Goal: Information Seeking & Learning: Learn about a topic

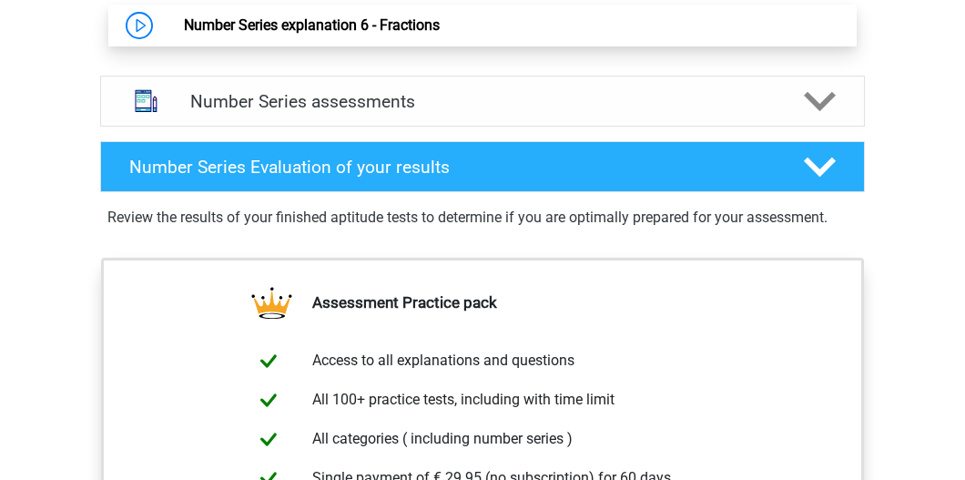
scroll to position [1426, 0]
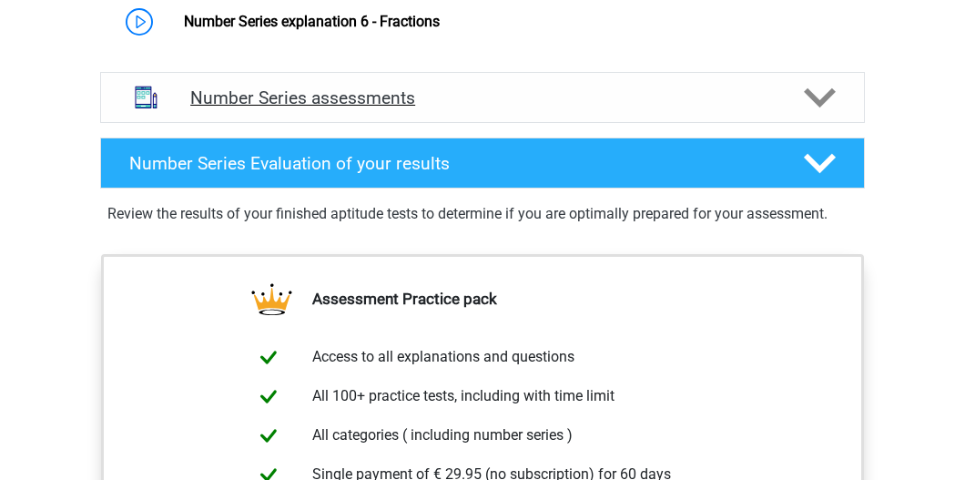
click at [450, 103] on h4 "Number Series assessments" at bounding box center [482, 97] width 585 height 21
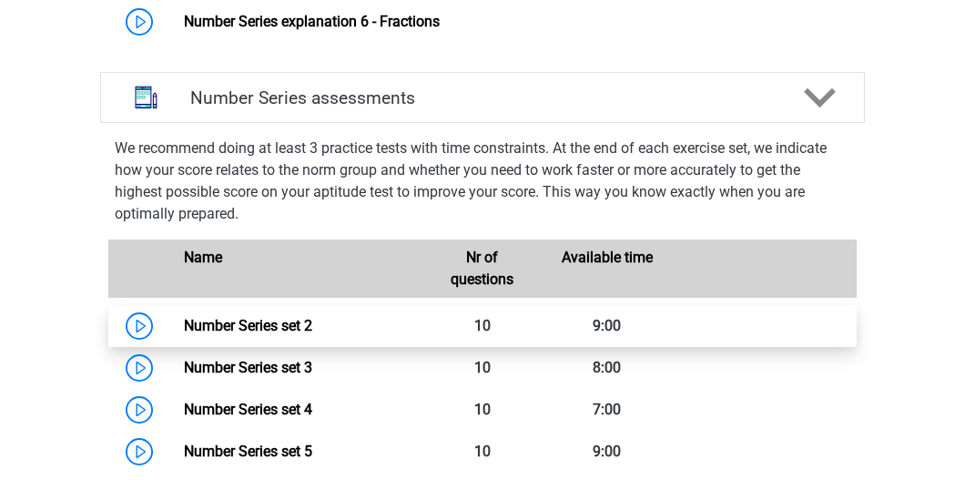
click at [227, 330] on link "Number Series set 2" at bounding box center [248, 325] width 128 height 17
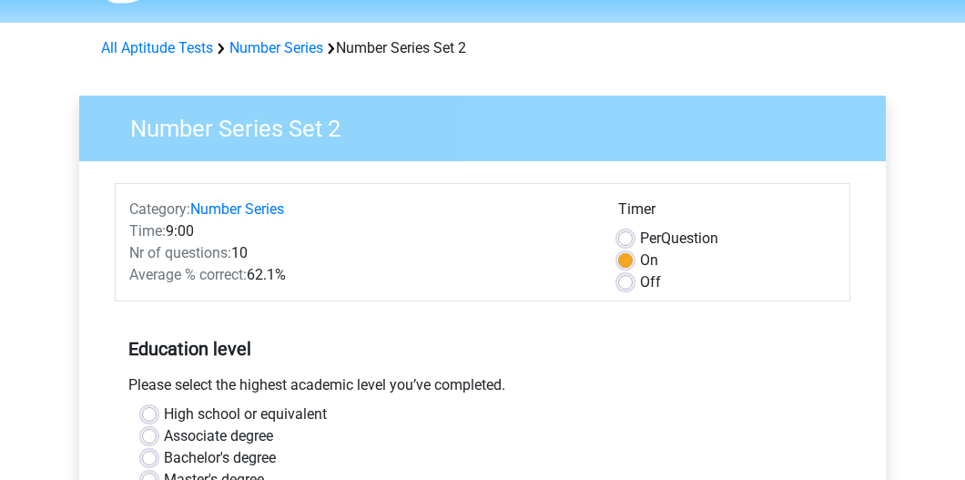
scroll to position [208, 0]
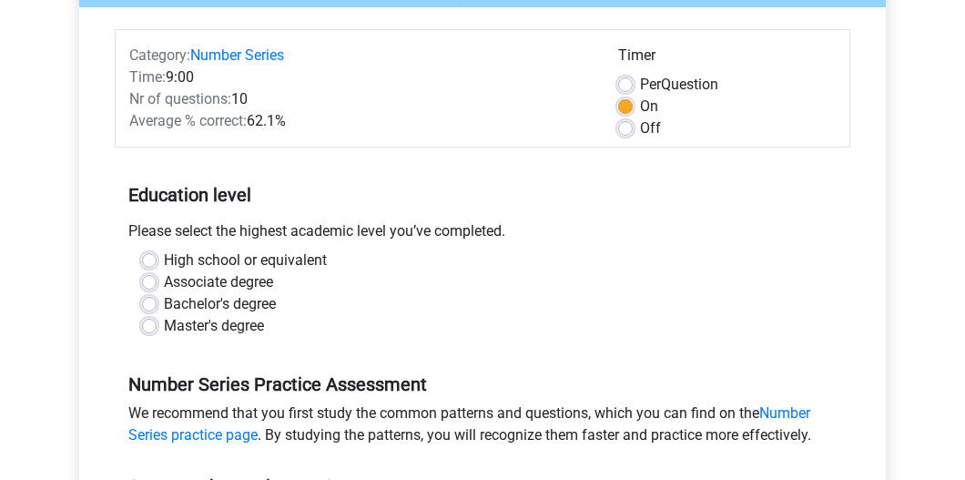
click at [667, 83] on label "Per Question" at bounding box center [679, 85] width 78 height 22
click at [633, 83] on input "Per Question" at bounding box center [625, 83] width 15 height 18
radio input "true"
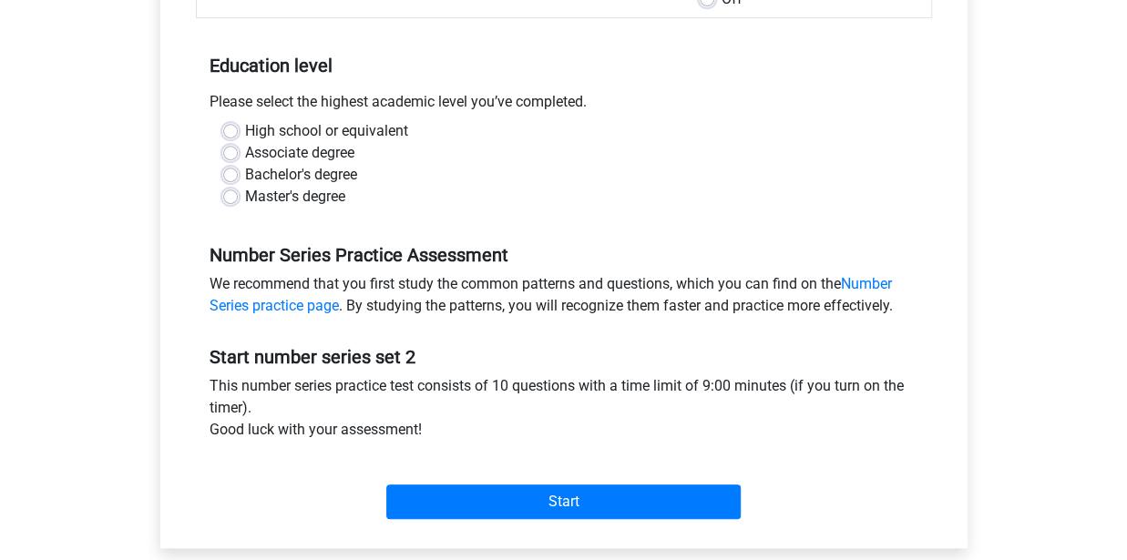
scroll to position [390, 0]
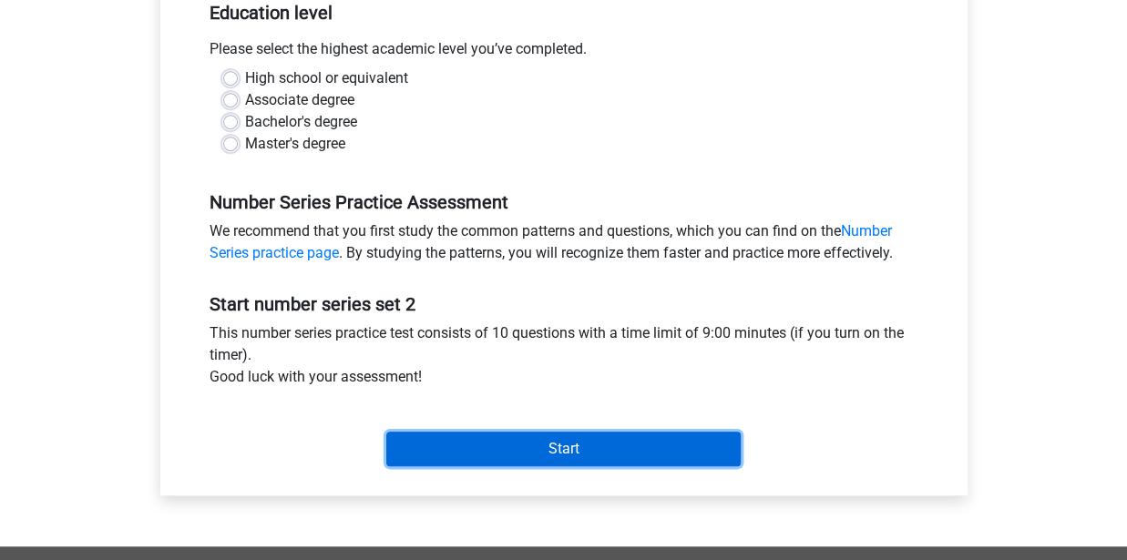
click at [576, 444] on input "Start" at bounding box center [563, 449] width 354 height 35
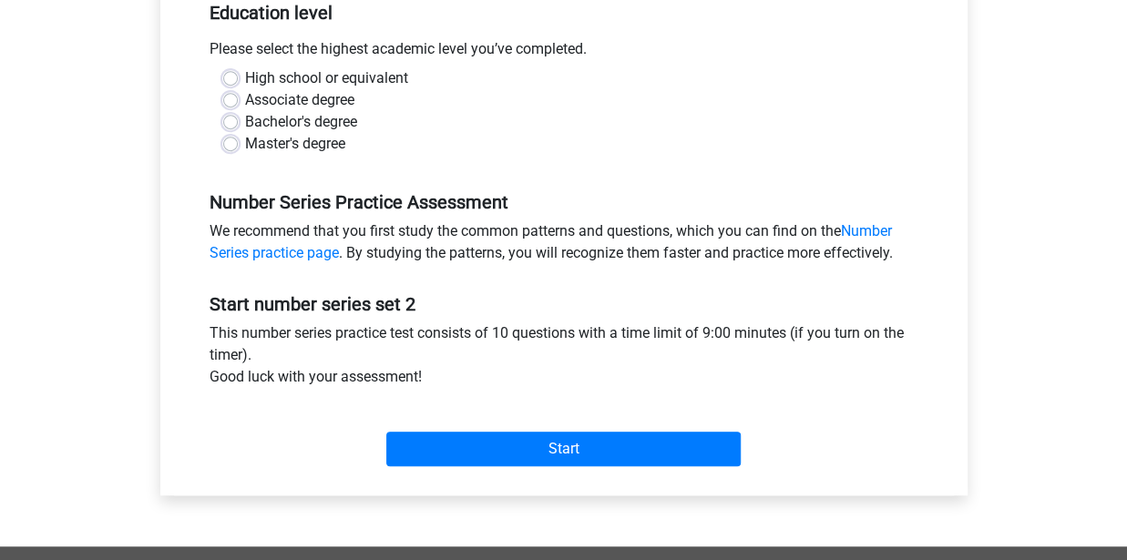
click at [390, 95] on div "Associate degree" at bounding box center [563, 100] width 681 height 22
click at [377, 67] on label "High school or equivalent" at bounding box center [326, 78] width 163 height 22
click at [238, 67] on input "High school or equivalent" at bounding box center [230, 76] width 15 height 18
radio input "true"
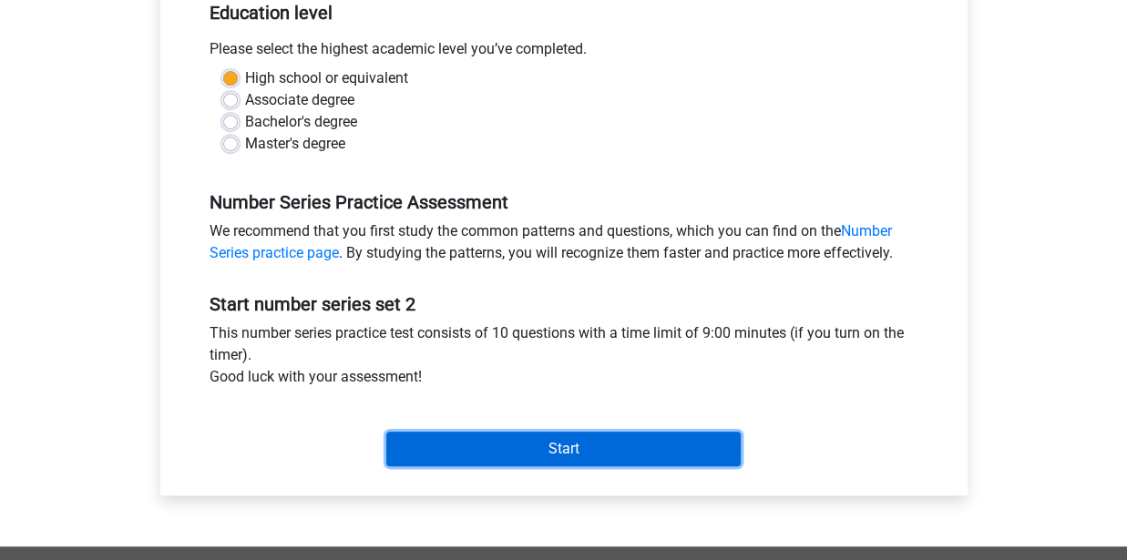
click at [577, 453] on input "Start" at bounding box center [563, 449] width 354 height 35
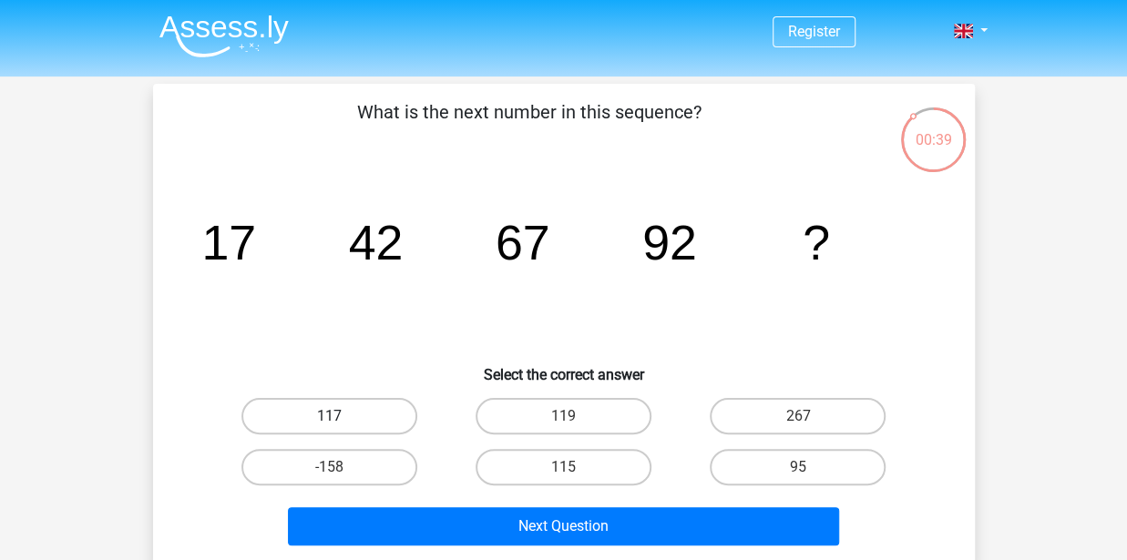
click at [384, 405] on label "117" at bounding box center [329, 416] width 176 height 36
click at [341, 416] on input "117" at bounding box center [335, 422] width 12 height 12
radio input "true"
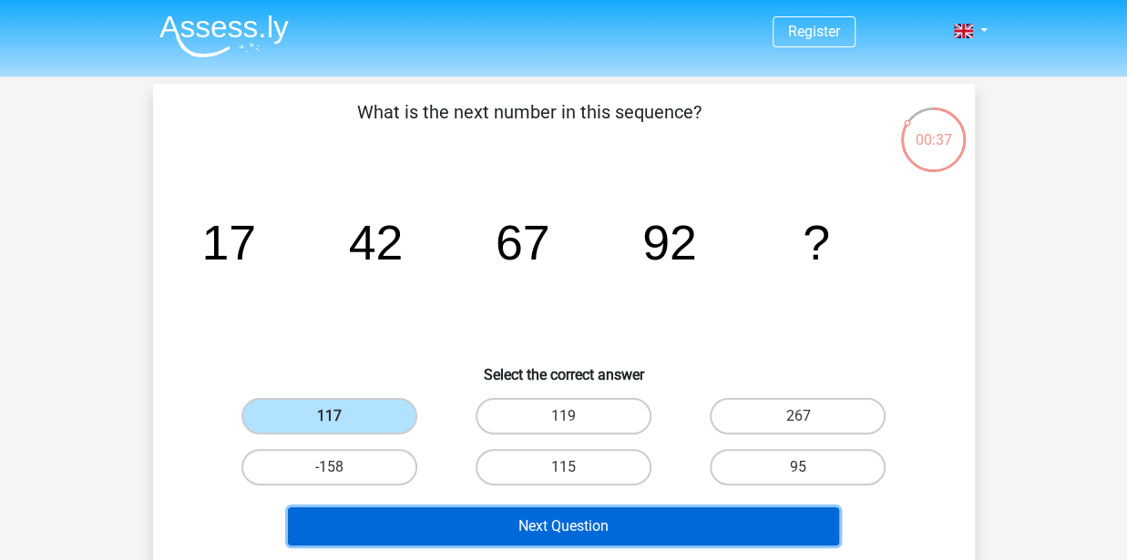
click at [505, 520] on button "Next Question" at bounding box center [563, 526] width 551 height 38
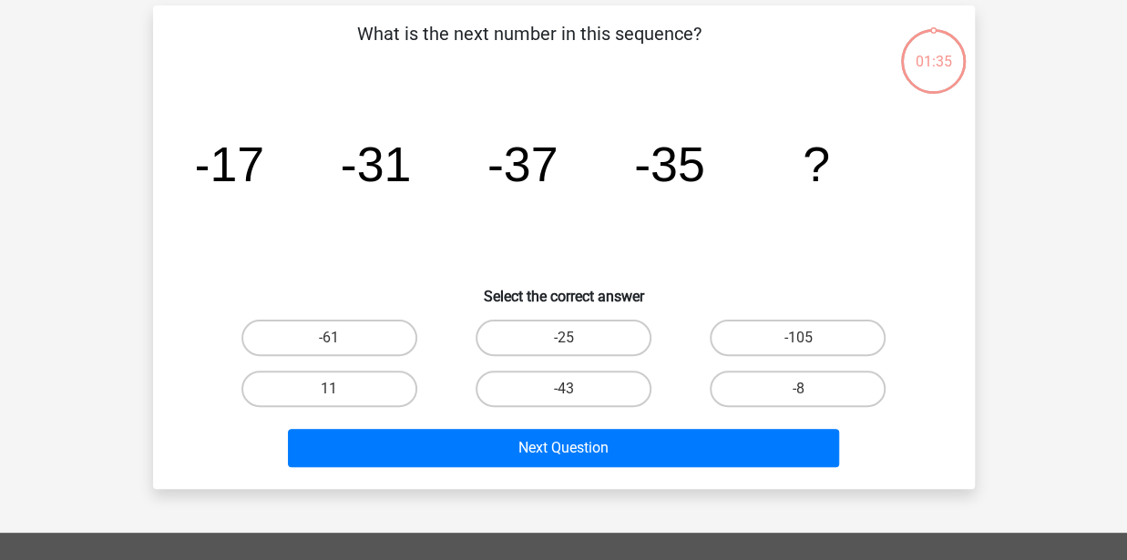
scroll to position [84, 0]
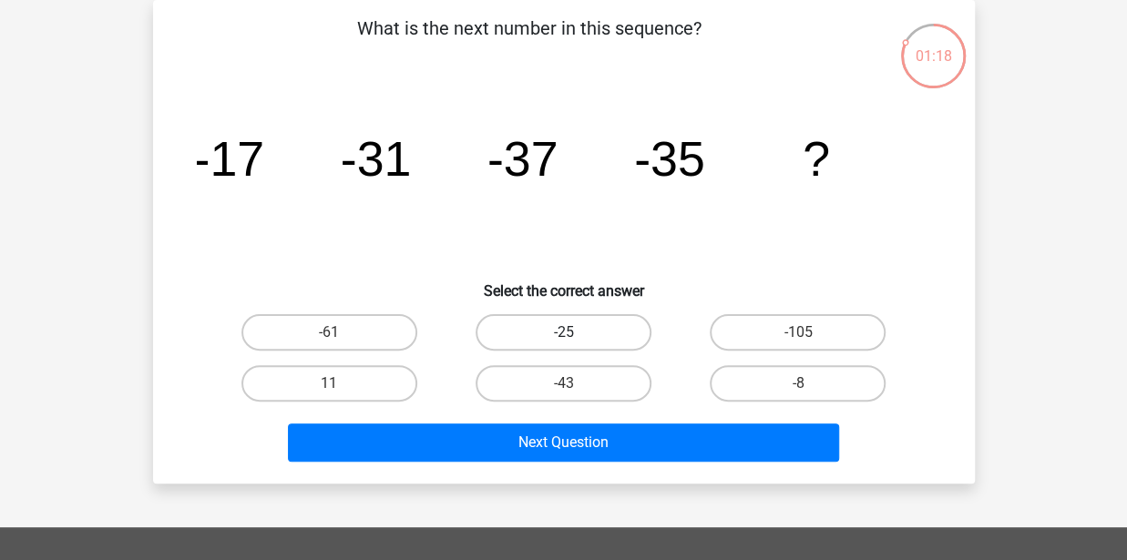
click at [598, 321] on label "-25" at bounding box center [563, 332] width 176 height 36
click at [575, 332] on input "-25" at bounding box center [569, 338] width 12 height 12
radio input "true"
click at [649, 467] on div "What is the next number in this sequence? image/svg+xml -17 -31 -37 -35 ? Selec…" at bounding box center [564, 242] width 822 height 484
click at [650, 463] on div "Next Question" at bounding box center [563, 447] width 703 height 46
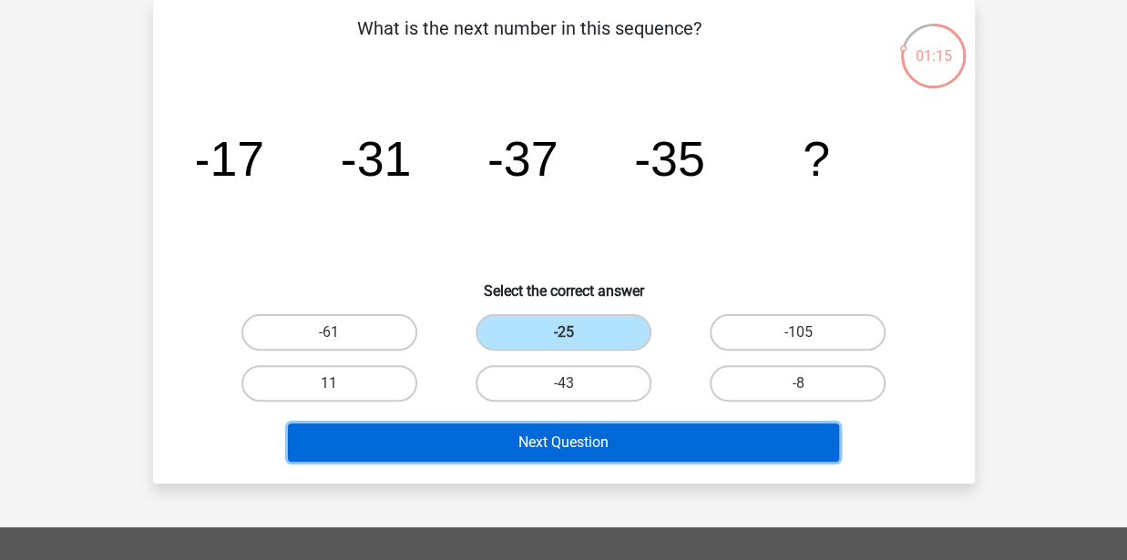
click at [646, 447] on button "Next Question" at bounding box center [563, 443] width 551 height 38
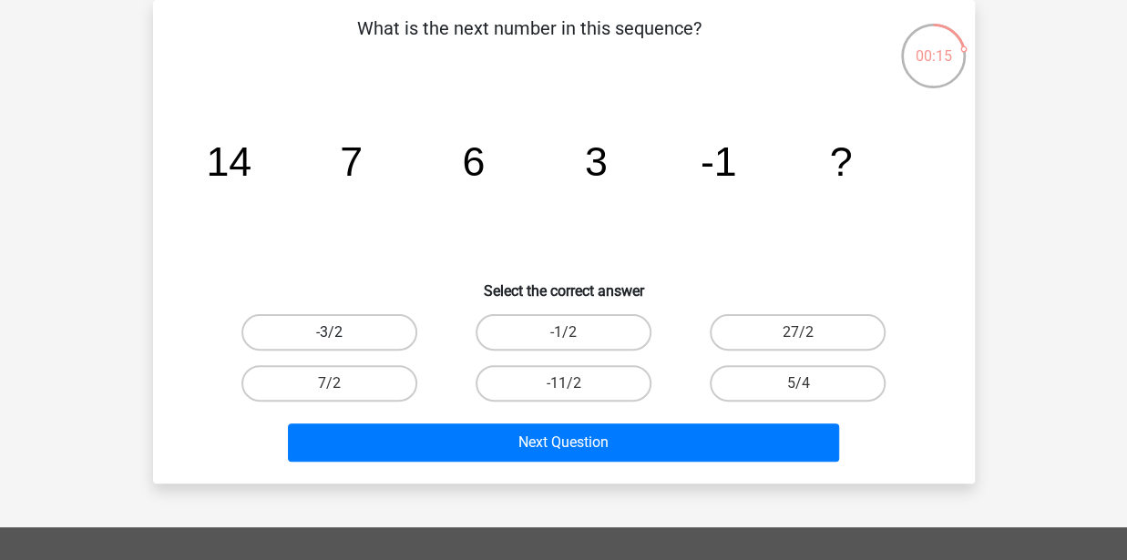
click at [377, 348] on label "-3/2" at bounding box center [329, 332] width 176 height 36
click at [341, 344] on input "-3/2" at bounding box center [335, 338] width 12 height 12
radio input "true"
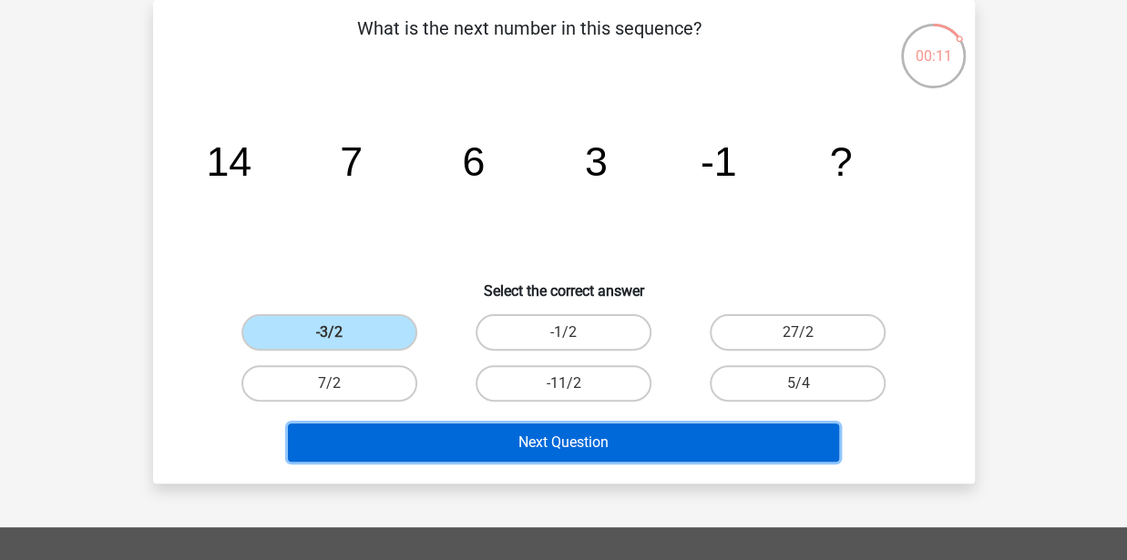
click at [450, 453] on button "Next Question" at bounding box center [563, 443] width 551 height 38
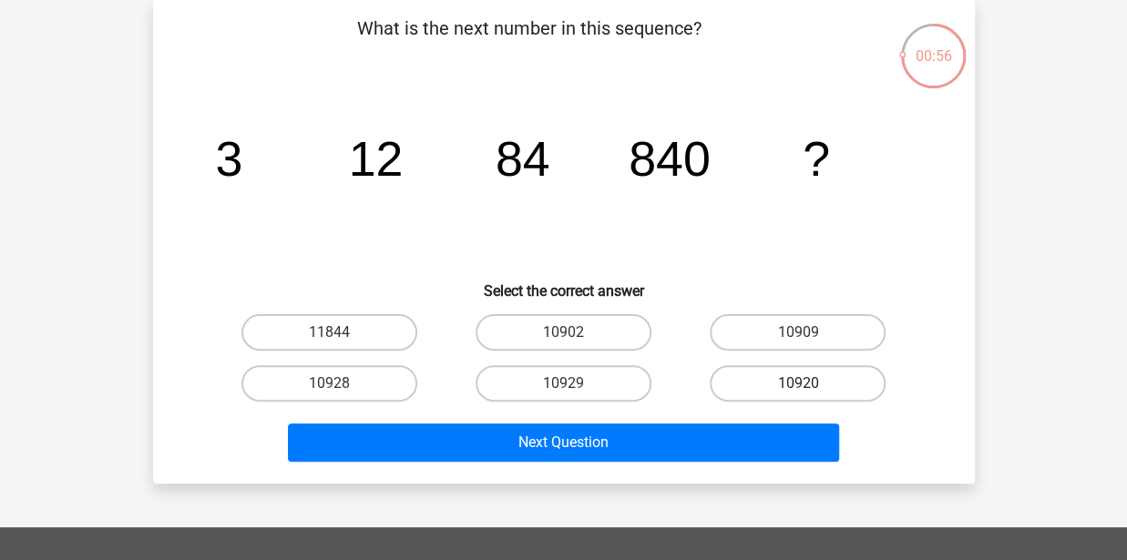
click at [720, 385] on label "10920" at bounding box center [798, 383] width 176 height 36
click at [798, 385] on input "10920" at bounding box center [804, 389] width 12 height 12
radio input "true"
click at [670, 422] on div "Next Question" at bounding box center [563, 439] width 763 height 60
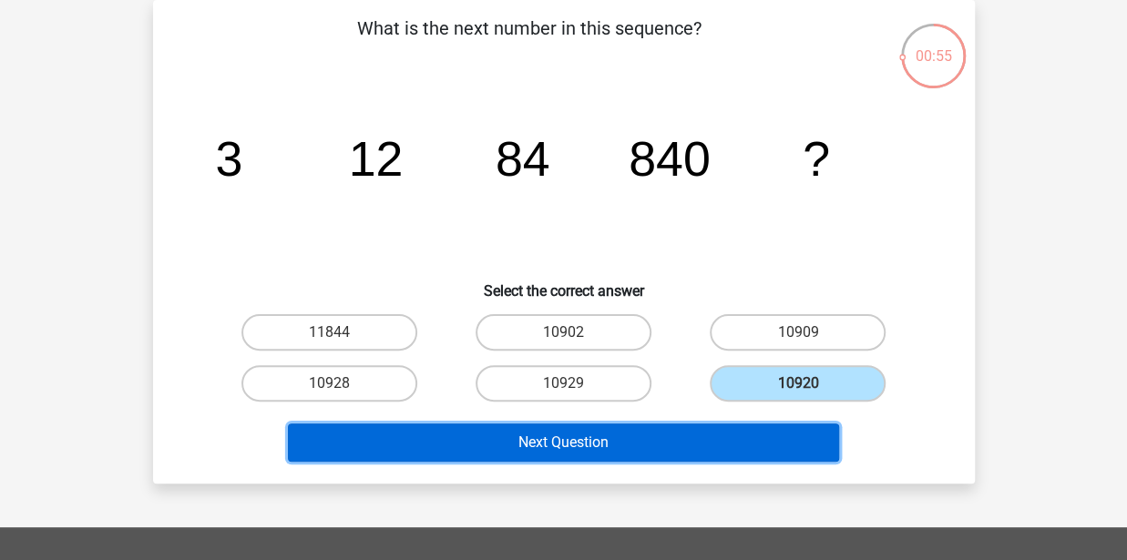
click at [670, 432] on button "Next Question" at bounding box center [563, 443] width 551 height 38
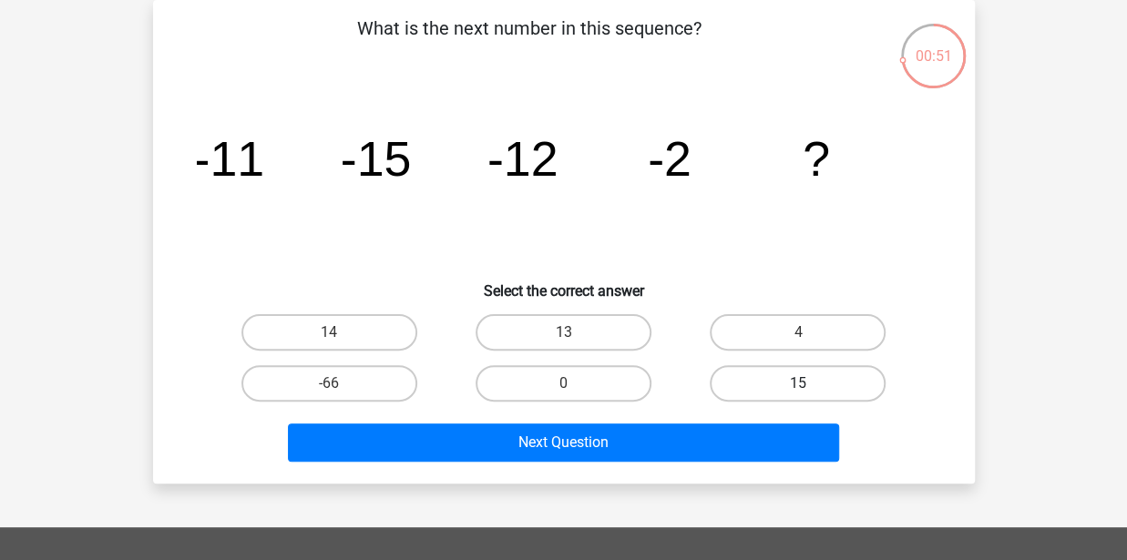
click at [769, 399] on label "15" at bounding box center [798, 383] width 176 height 36
click at [798, 395] on input "15" at bounding box center [804, 389] width 12 height 12
radio input "true"
click at [754, 419] on div "Next Question" at bounding box center [563, 439] width 763 height 60
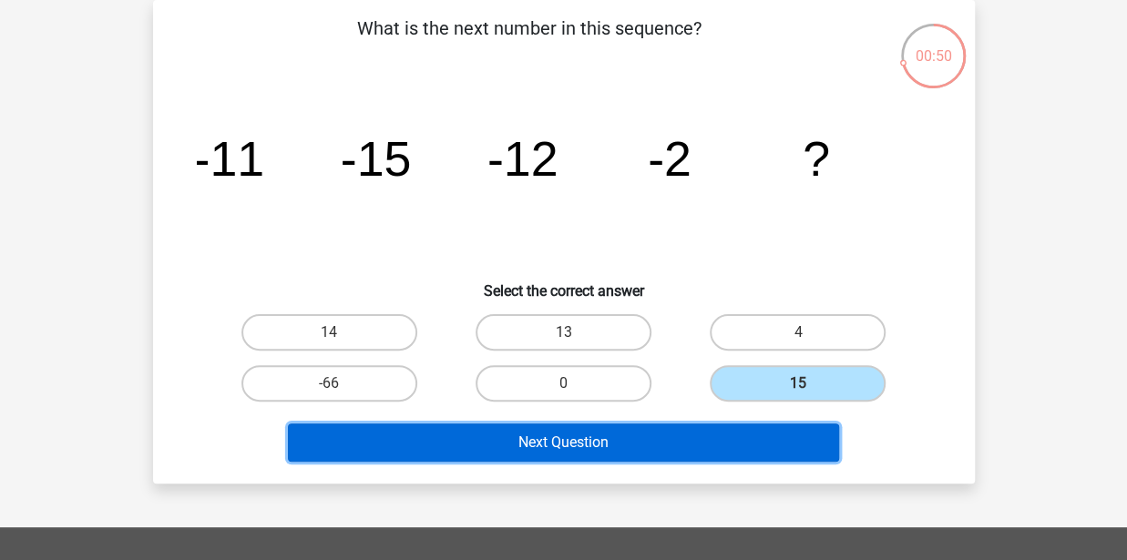
click at [784, 434] on button "Next Question" at bounding box center [563, 443] width 551 height 38
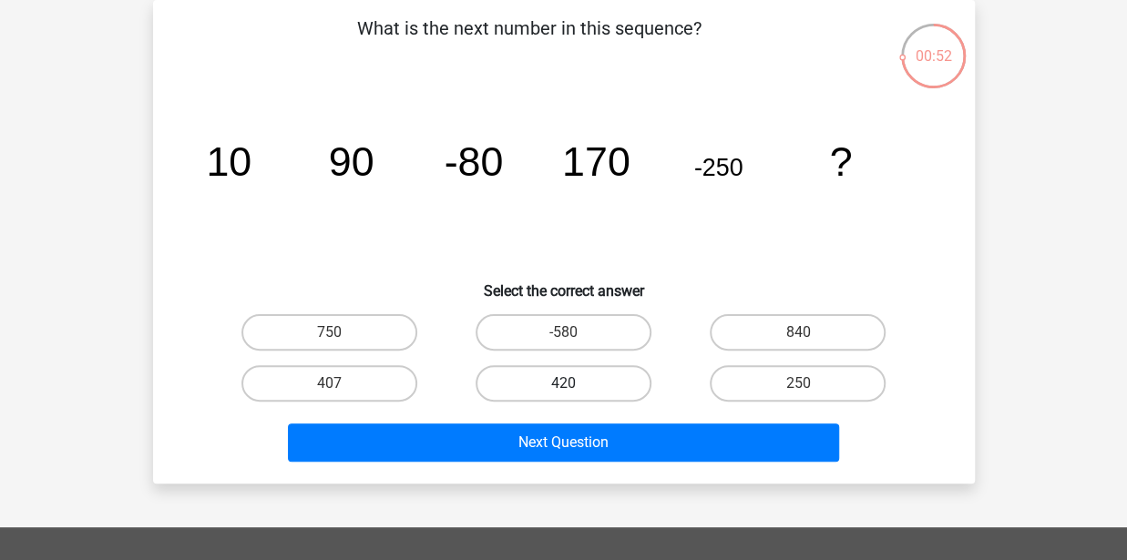
click at [583, 371] on label "420" at bounding box center [563, 383] width 176 height 36
click at [575, 383] on input "420" at bounding box center [569, 389] width 12 height 12
radio input "true"
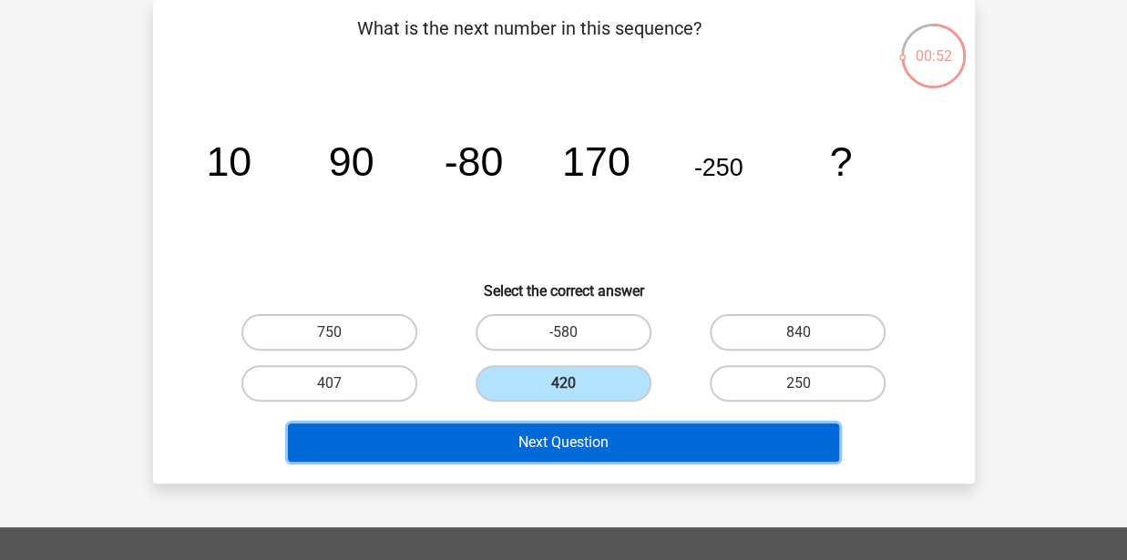
click at [602, 440] on button "Next Question" at bounding box center [563, 443] width 551 height 38
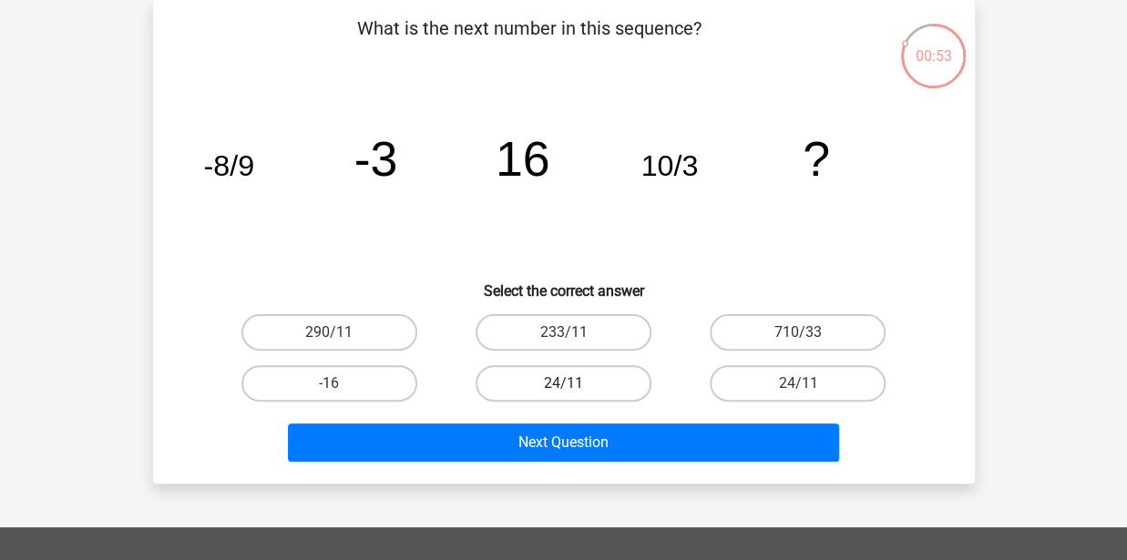
click at [620, 374] on label "24/11" at bounding box center [563, 383] width 176 height 36
click at [575, 383] on input "24/11" at bounding box center [569, 389] width 12 height 12
radio input "true"
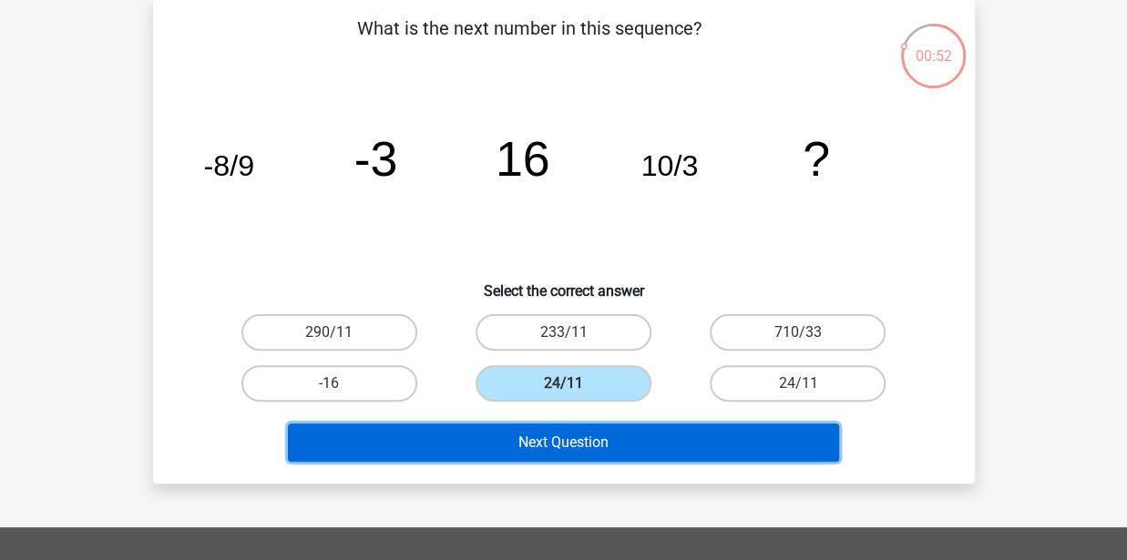
click at [638, 455] on button "Next Question" at bounding box center [563, 443] width 551 height 38
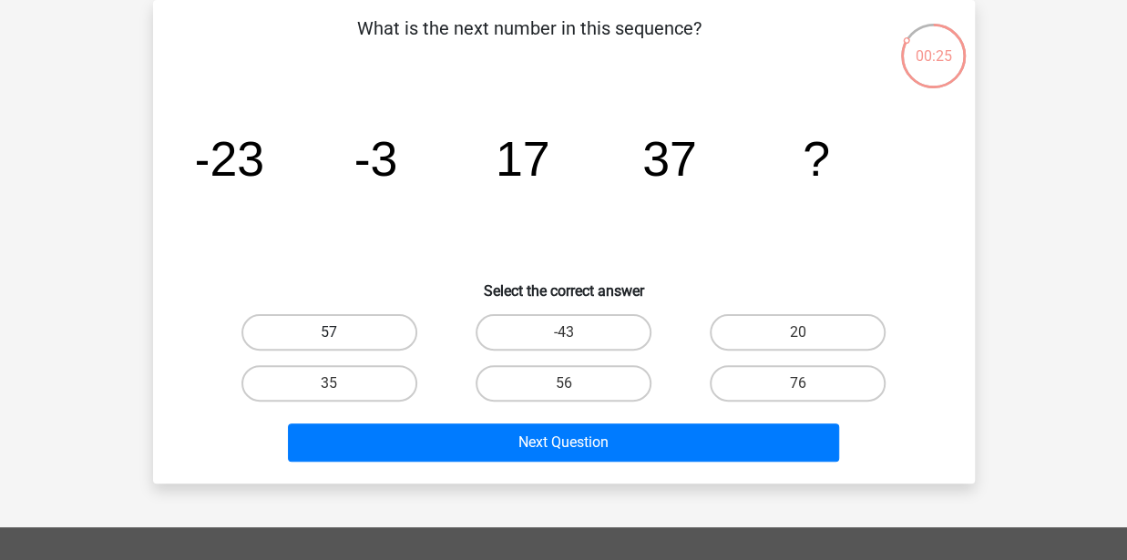
drag, startPoint x: 357, startPoint y: 333, endPoint x: 379, endPoint y: 345, distance: 24.9
click at [360, 334] on label "57" at bounding box center [329, 332] width 176 height 36
click at [341, 334] on input "57" at bounding box center [335, 338] width 12 height 12
radio input "true"
drag, startPoint x: 500, startPoint y: 481, endPoint x: 500, endPoint y: 470, distance: 10.9
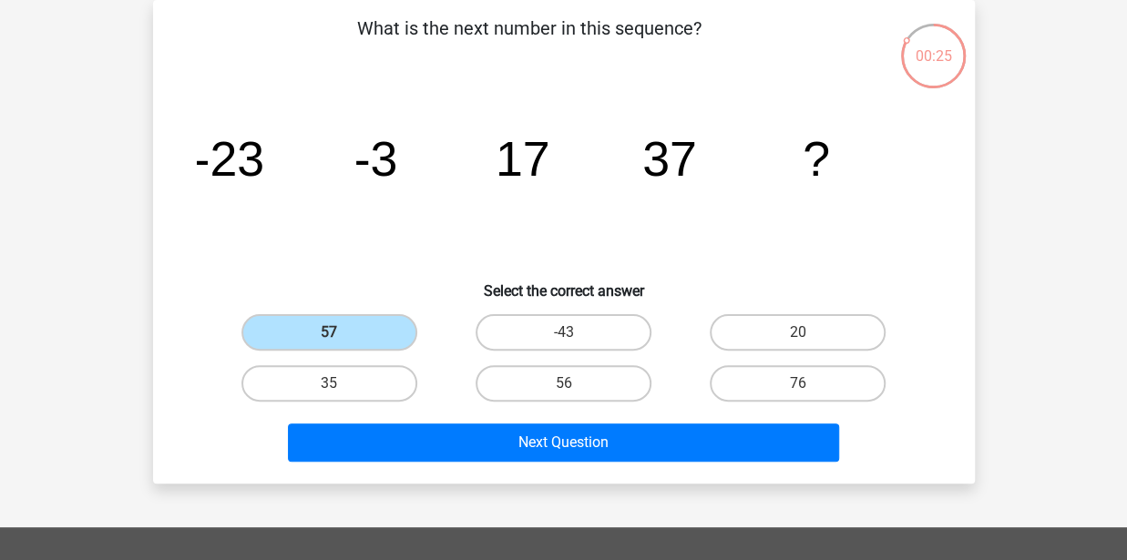
click at [505, 480] on div "What is the next number in this sequence? image/svg+xml -23 -3 17 37 ? Select t…" at bounding box center [564, 242] width 822 height 484
click at [497, 463] on div "Next Question" at bounding box center [563, 447] width 703 height 46
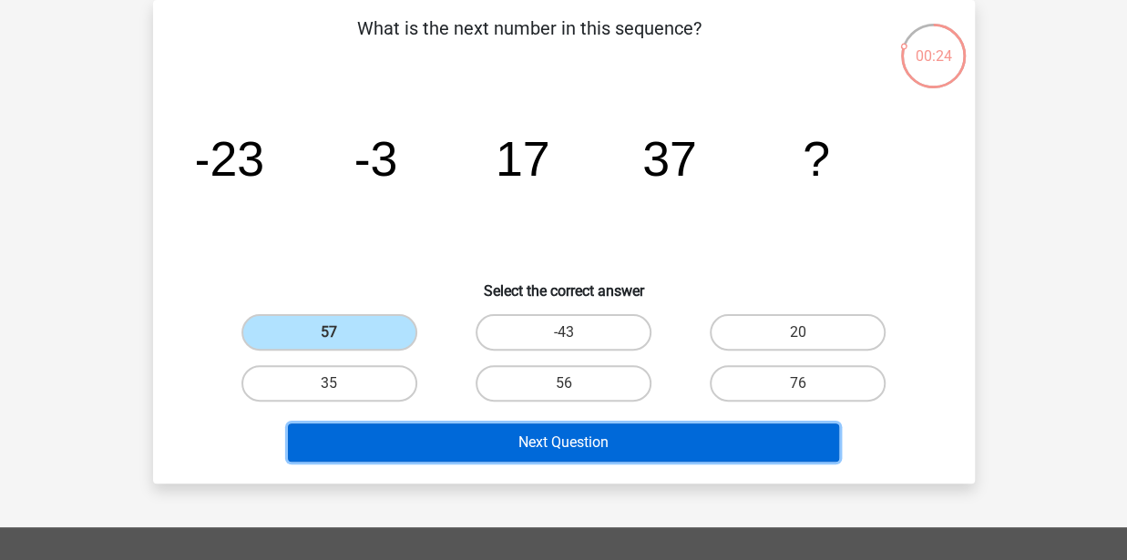
click at [494, 452] on button "Next Question" at bounding box center [563, 443] width 551 height 38
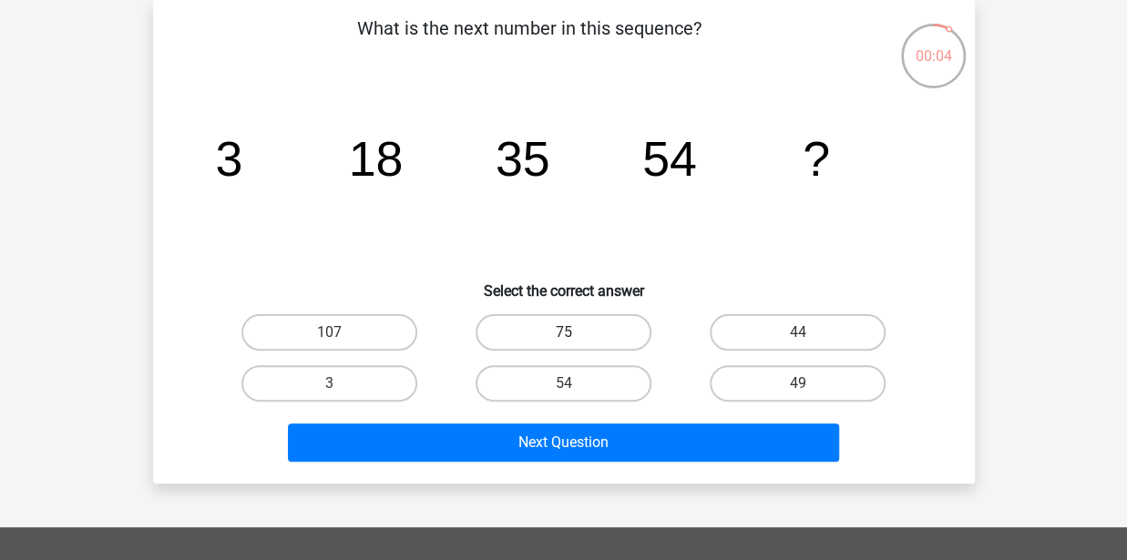
click at [588, 333] on label "75" at bounding box center [563, 332] width 176 height 36
click at [575, 333] on input "75" at bounding box center [569, 338] width 12 height 12
radio input "true"
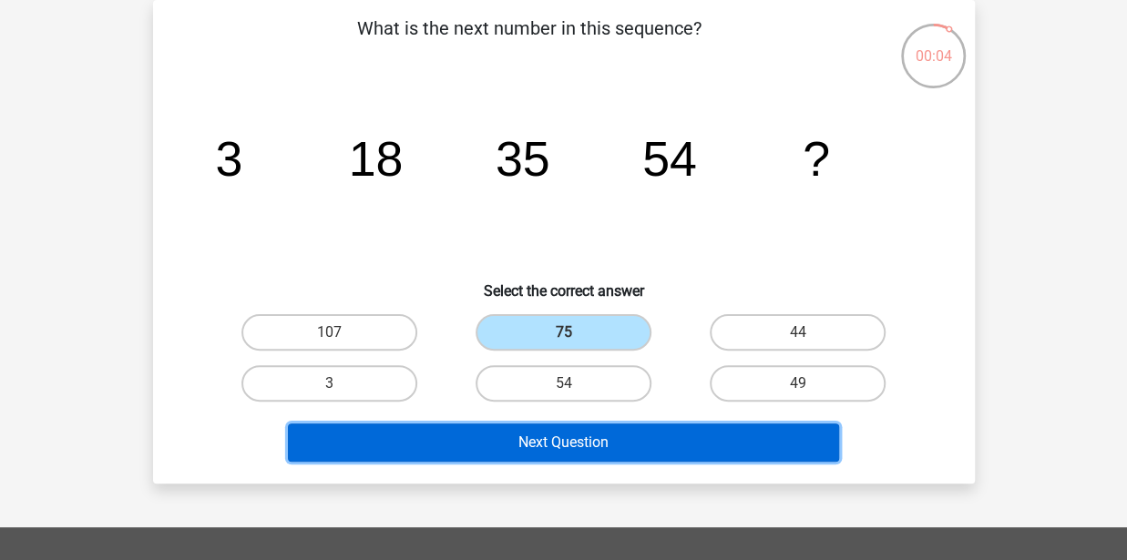
click at [588, 436] on button "Next Question" at bounding box center [563, 443] width 551 height 38
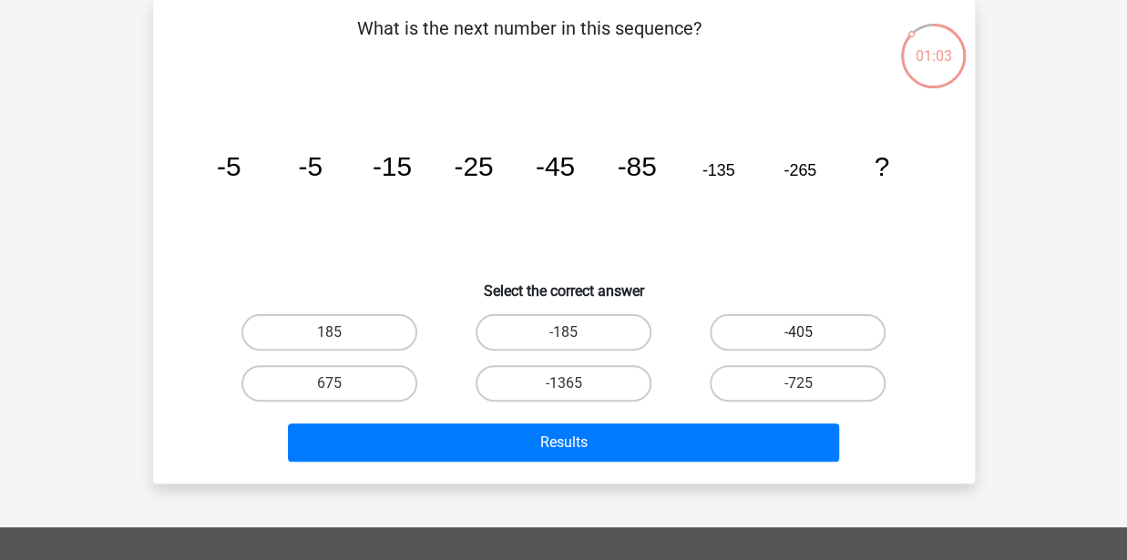
click at [744, 321] on label "-405" at bounding box center [798, 332] width 176 height 36
click at [798, 332] on input "-405" at bounding box center [804, 338] width 12 height 12
radio input "true"
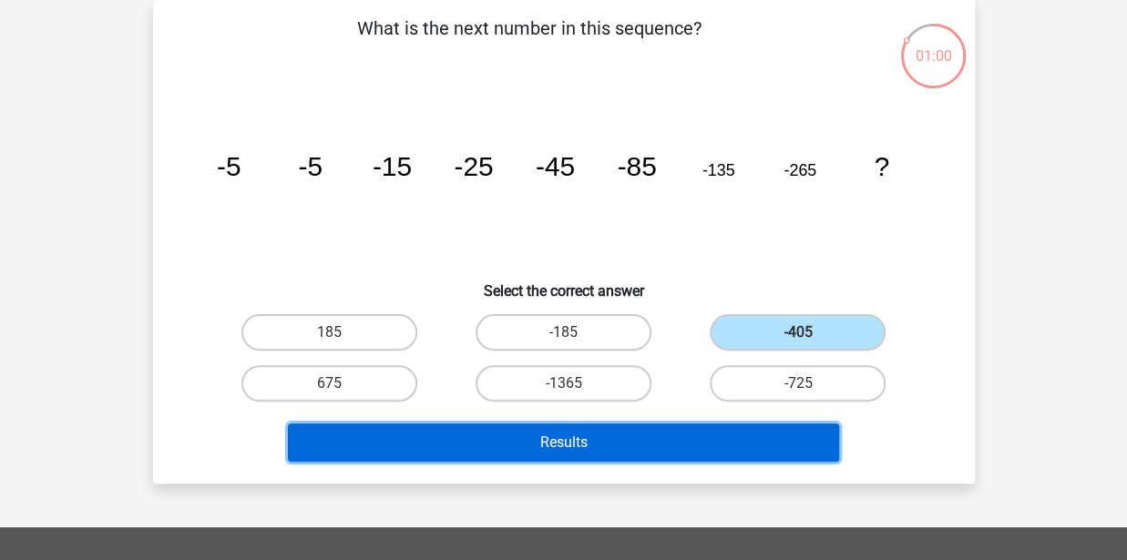
click at [603, 454] on button "Results" at bounding box center [563, 443] width 551 height 38
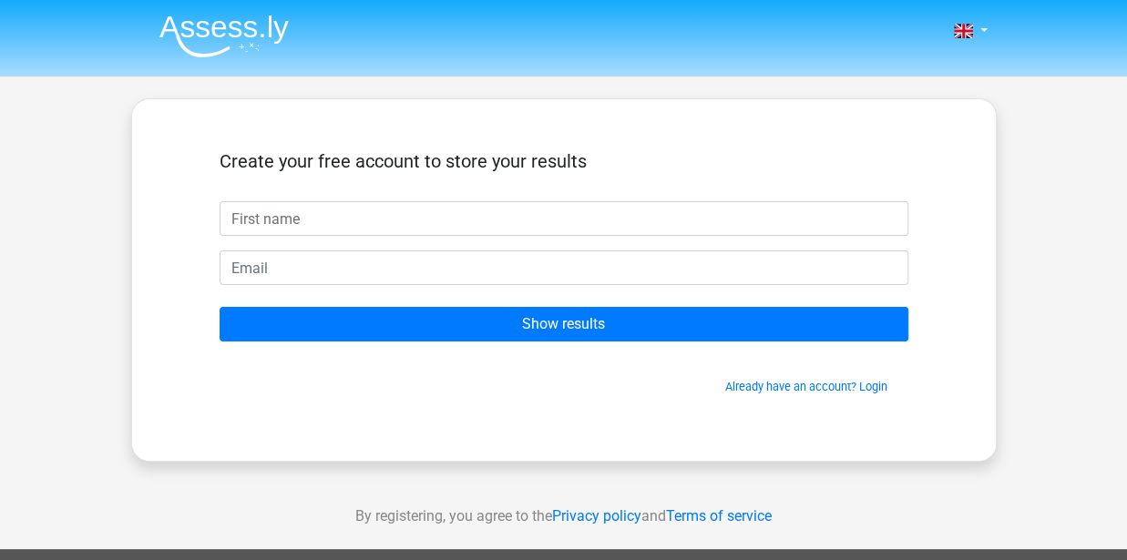
click at [633, 213] on input "text" at bounding box center [564, 218] width 689 height 35
type input "tomer"
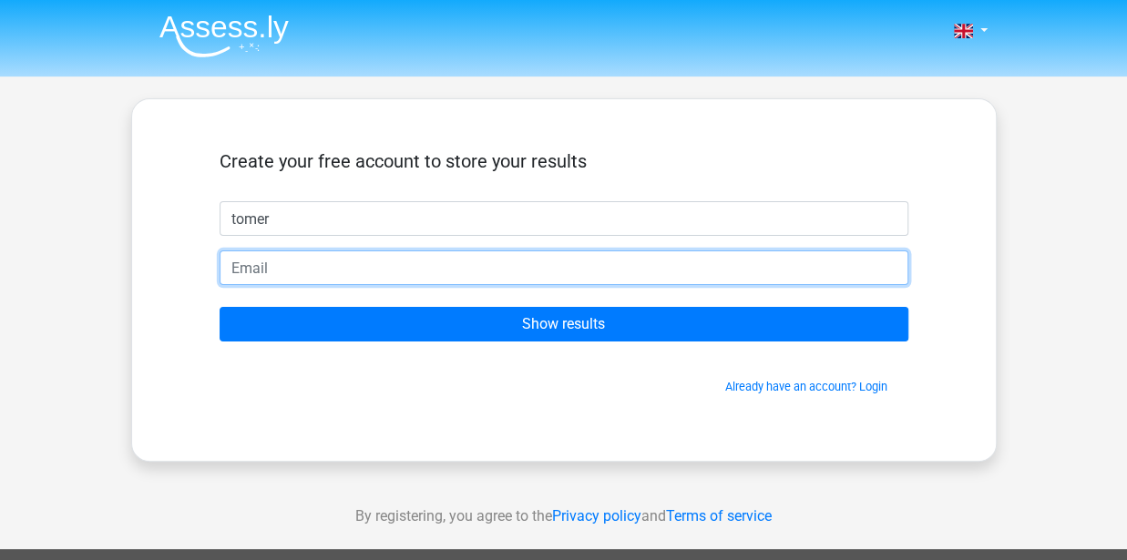
click at [747, 271] on input "email" at bounding box center [564, 267] width 689 height 35
type input "tomerzi54@gmail.com"
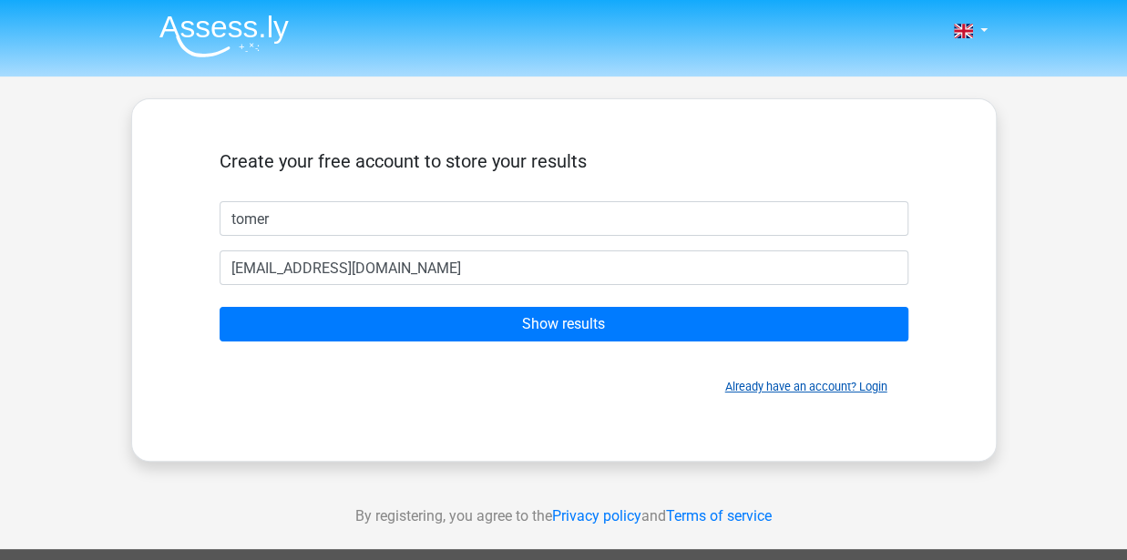
click at [844, 383] on link "Already have an account? Login" at bounding box center [806, 387] width 162 height 14
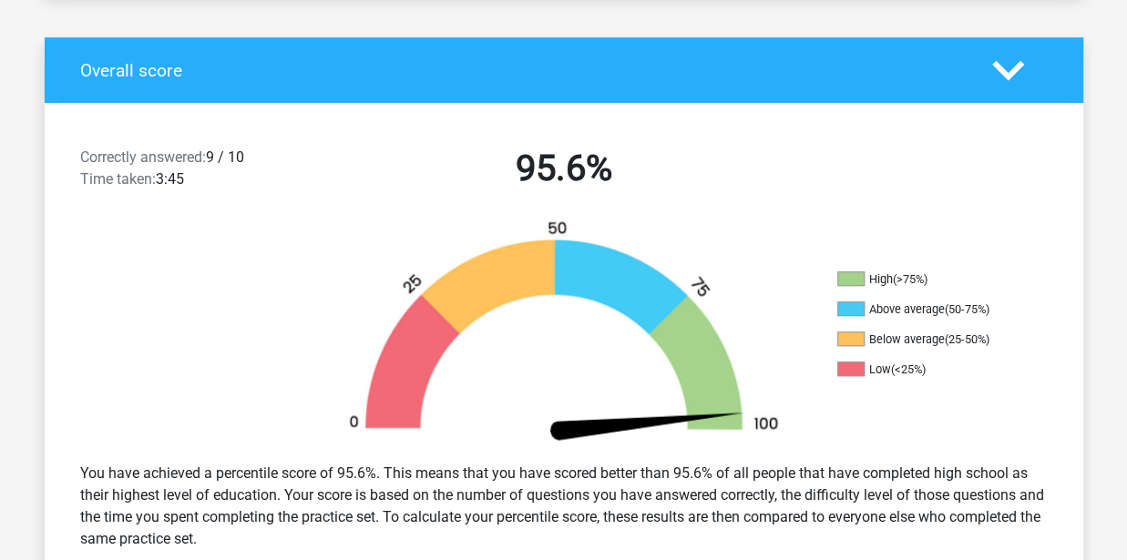
scroll to position [485, 0]
